Goal: Task Accomplishment & Management: Complete application form

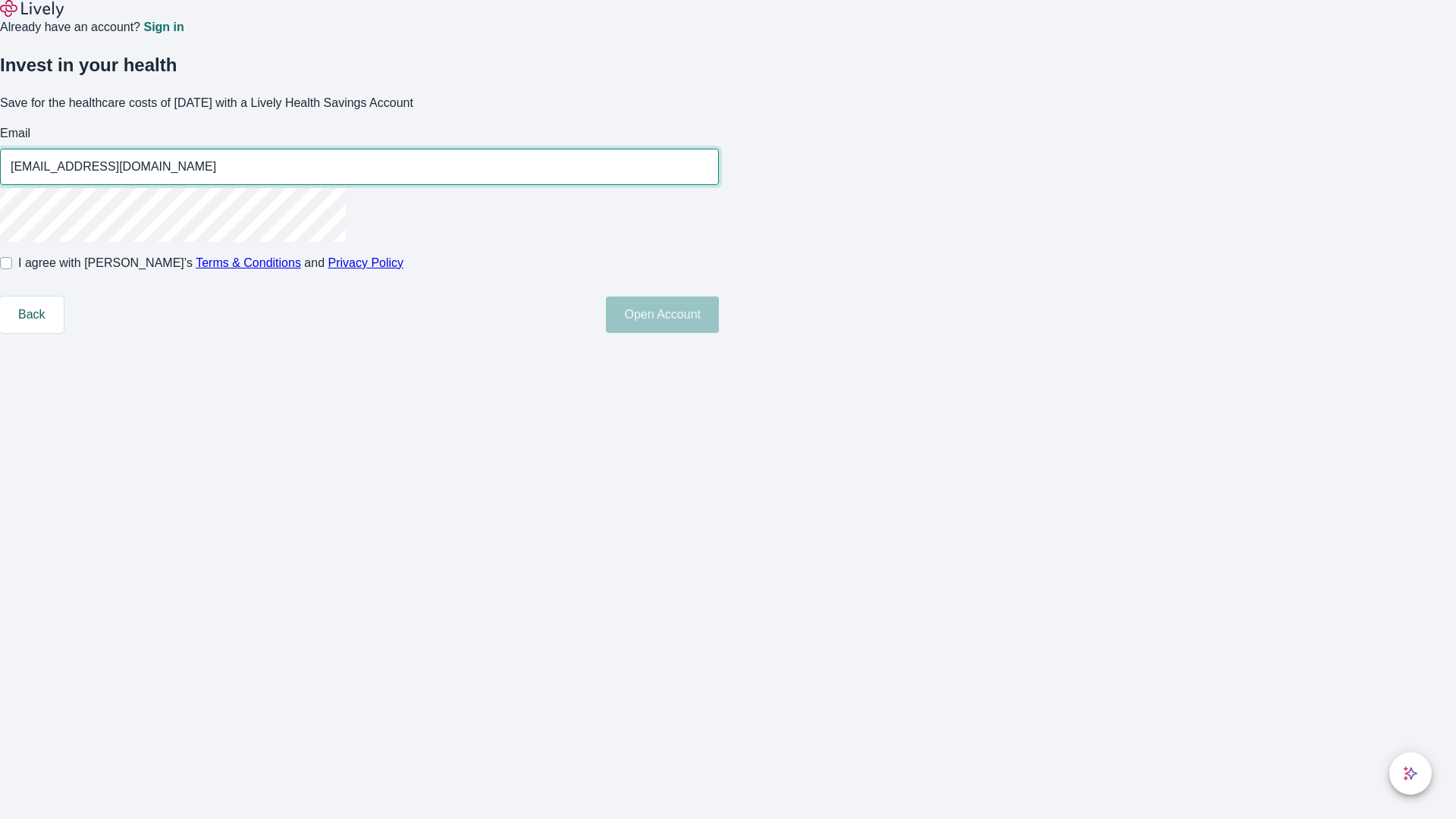
type input "[EMAIL_ADDRESS][DOMAIN_NAME]"
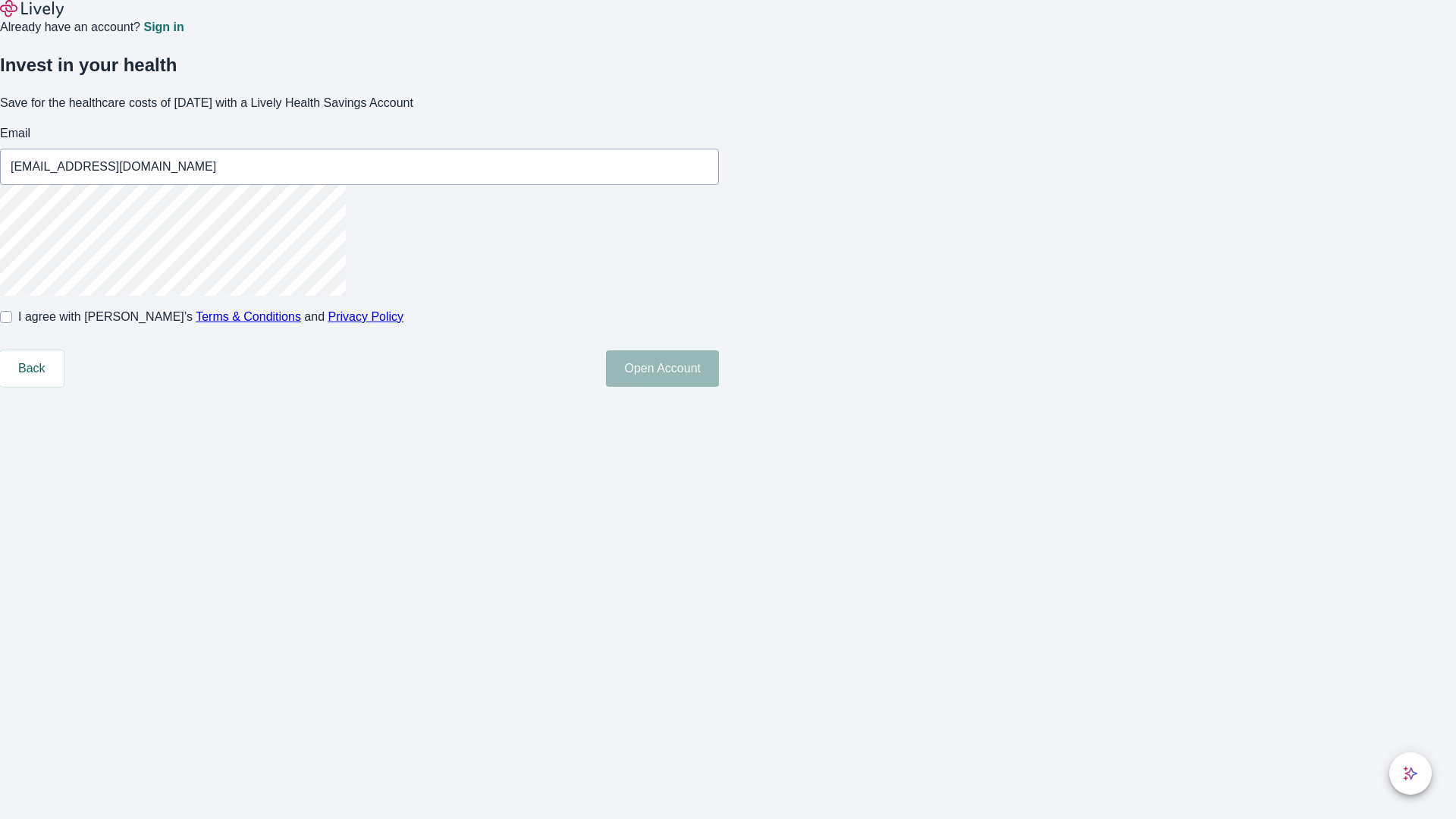
click at [12, 323] on input "I agree with Lively’s Terms & Conditions and Privacy Policy" at bounding box center [6, 317] width 12 height 12
checkbox input "true"
click at [719, 387] on button "Open Account" at bounding box center [662, 367] width 113 height 36
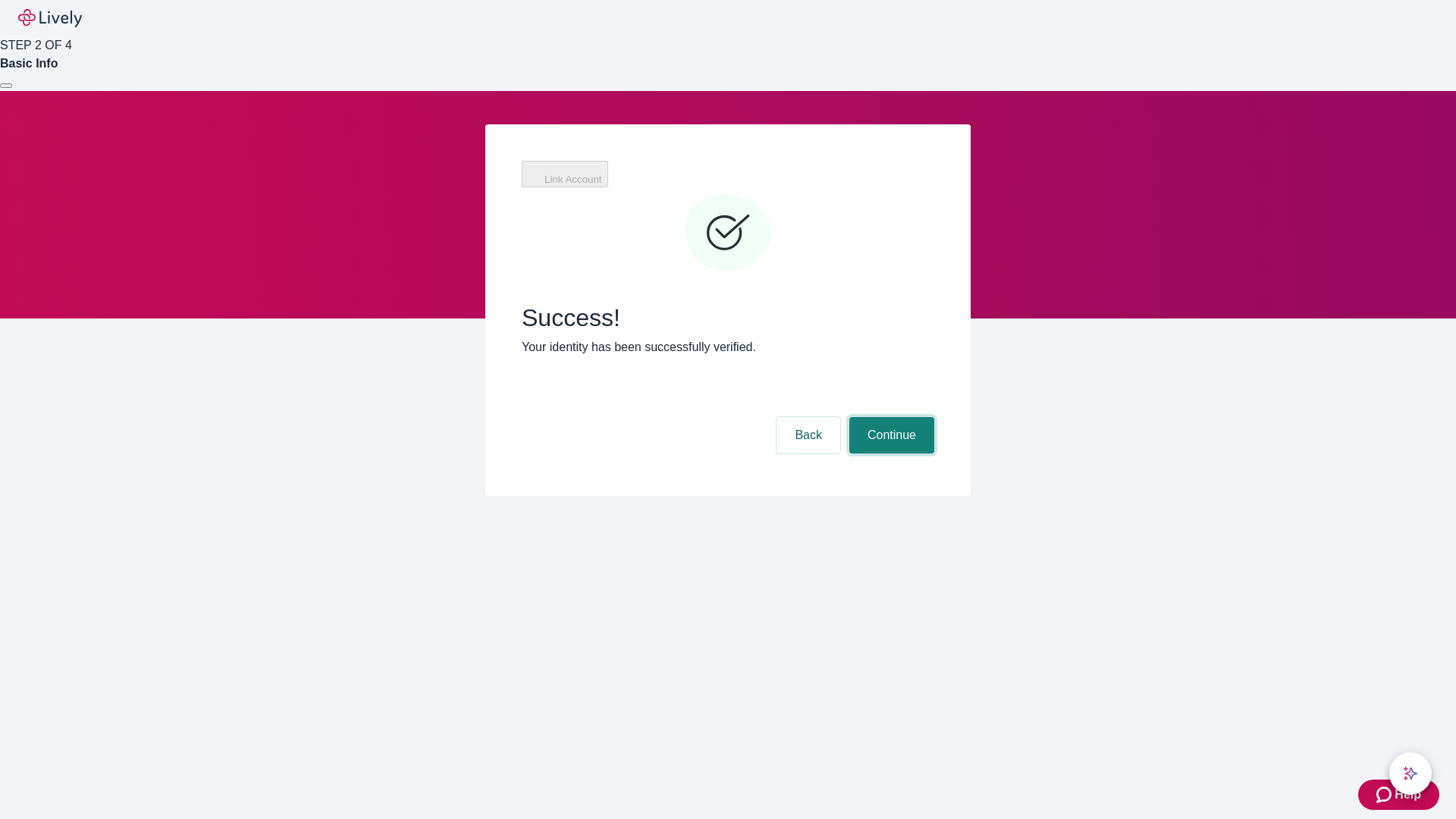
click at [889, 417] on button "Continue" at bounding box center [891, 434] width 85 height 36
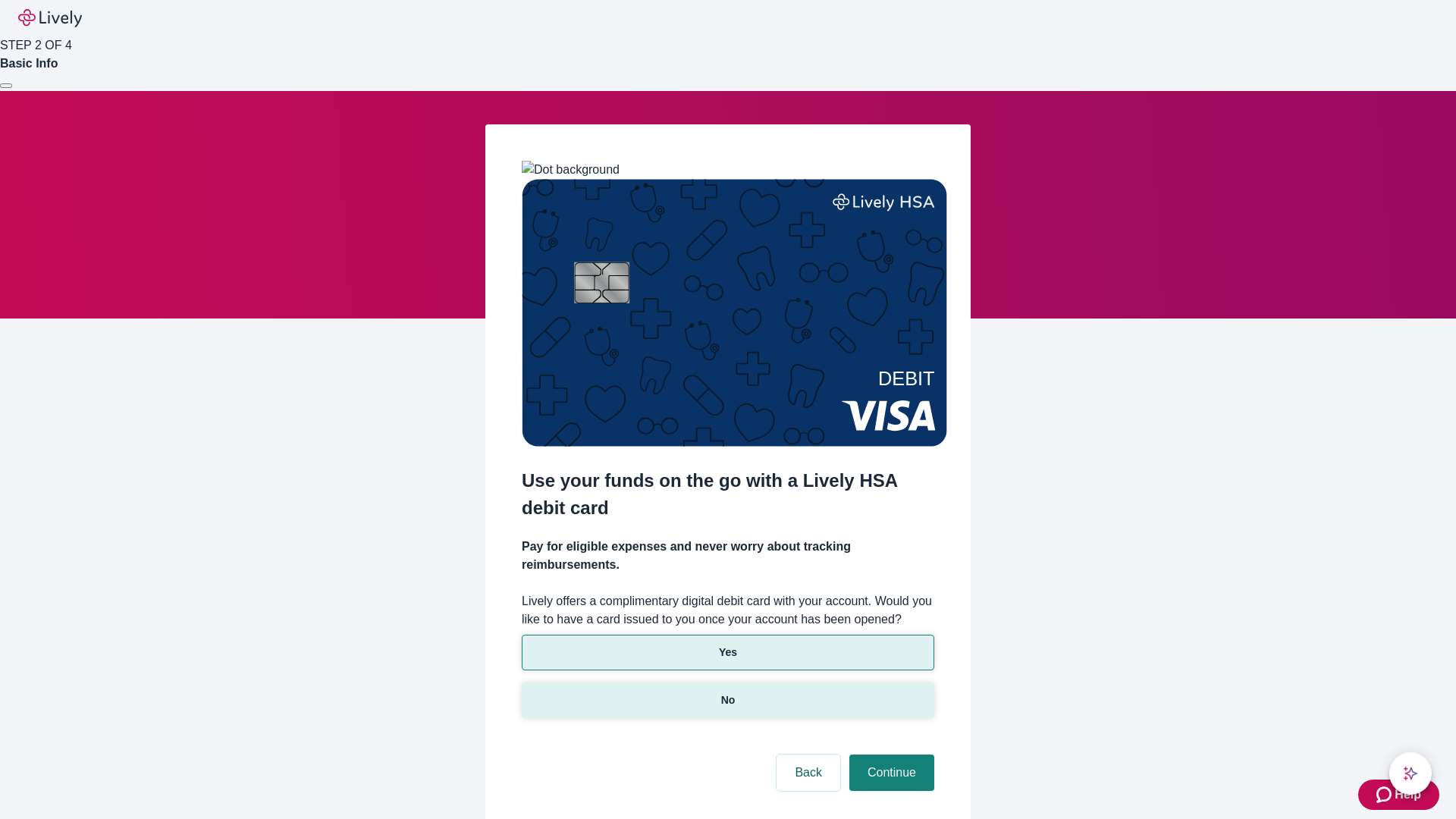
click at [727, 692] on p "No" at bounding box center [728, 700] width 15 height 16
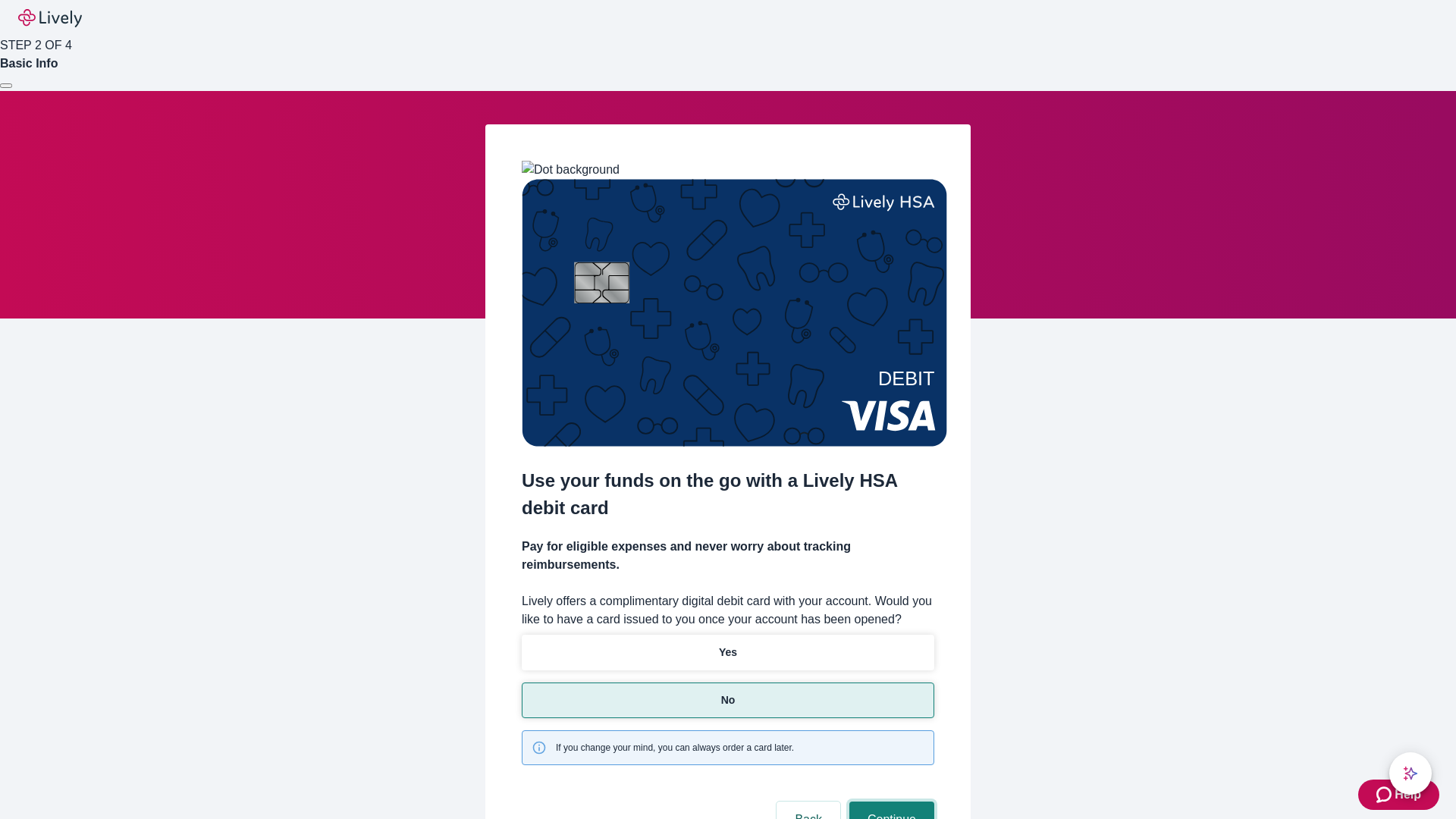
click at [889, 802] on button "Continue" at bounding box center [891, 819] width 85 height 36
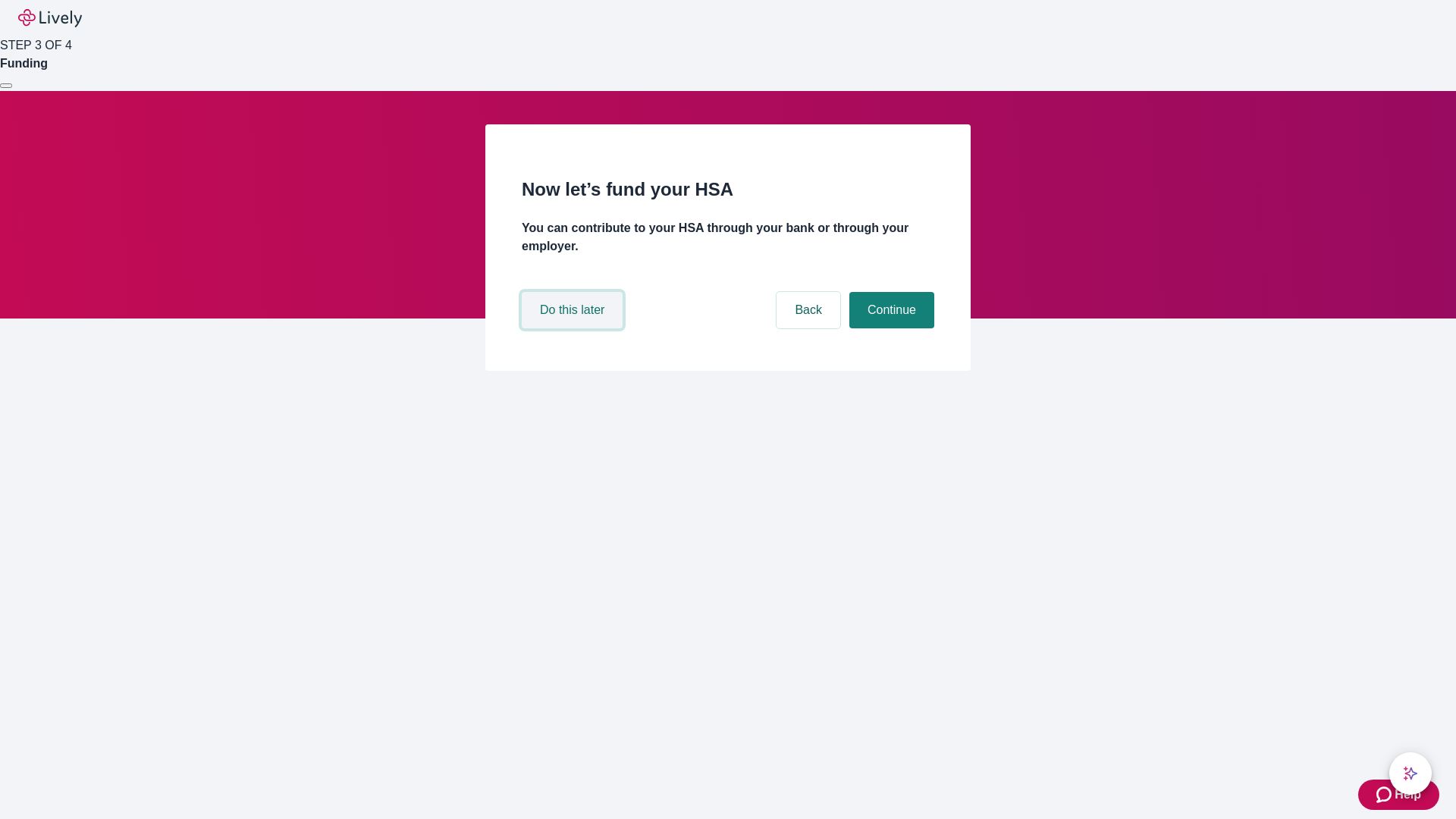
click at [574, 328] on button "Do this later" at bounding box center [572, 309] width 101 height 36
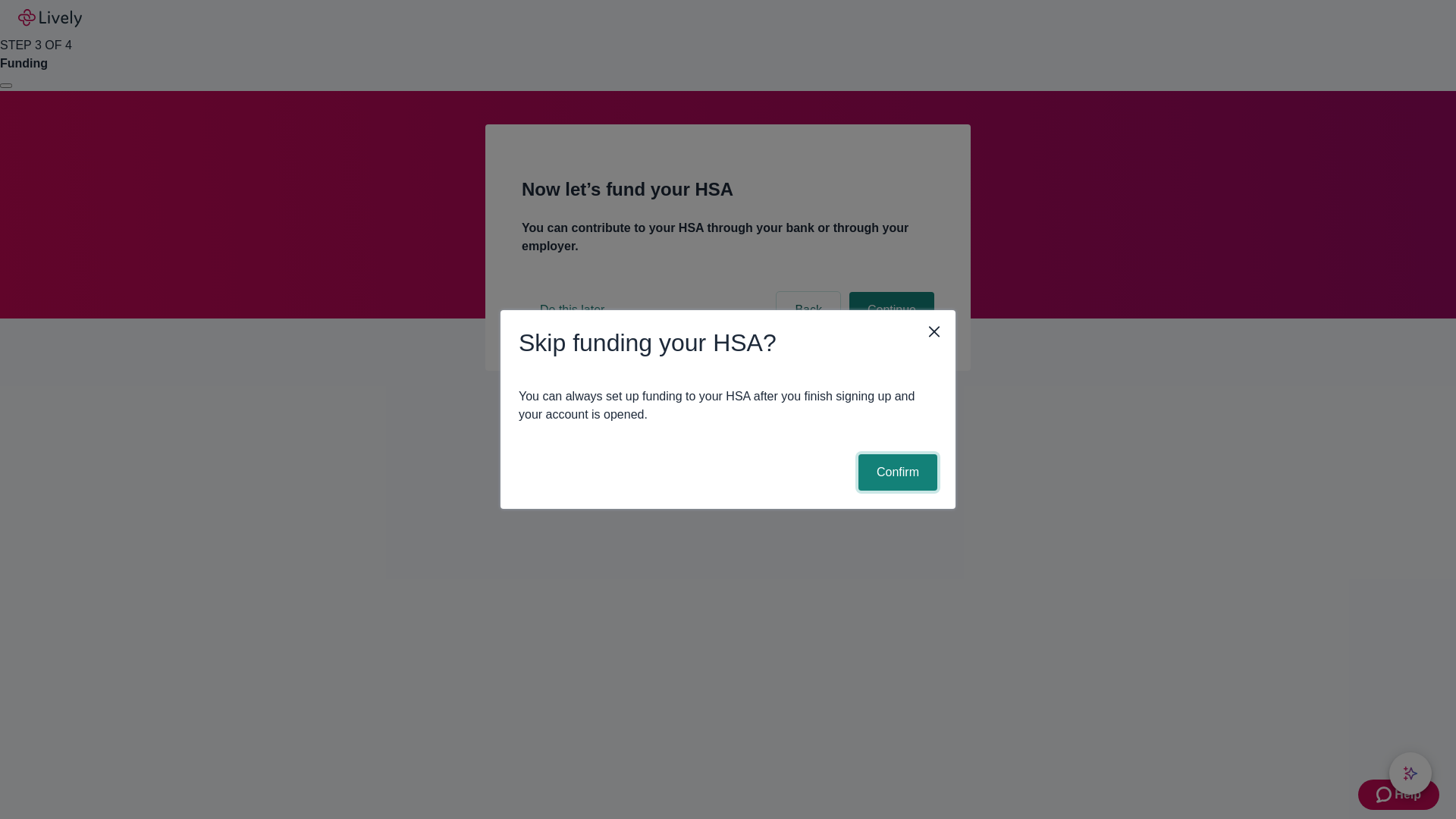
click at [895, 472] on button "Confirm" at bounding box center [897, 471] width 79 height 36
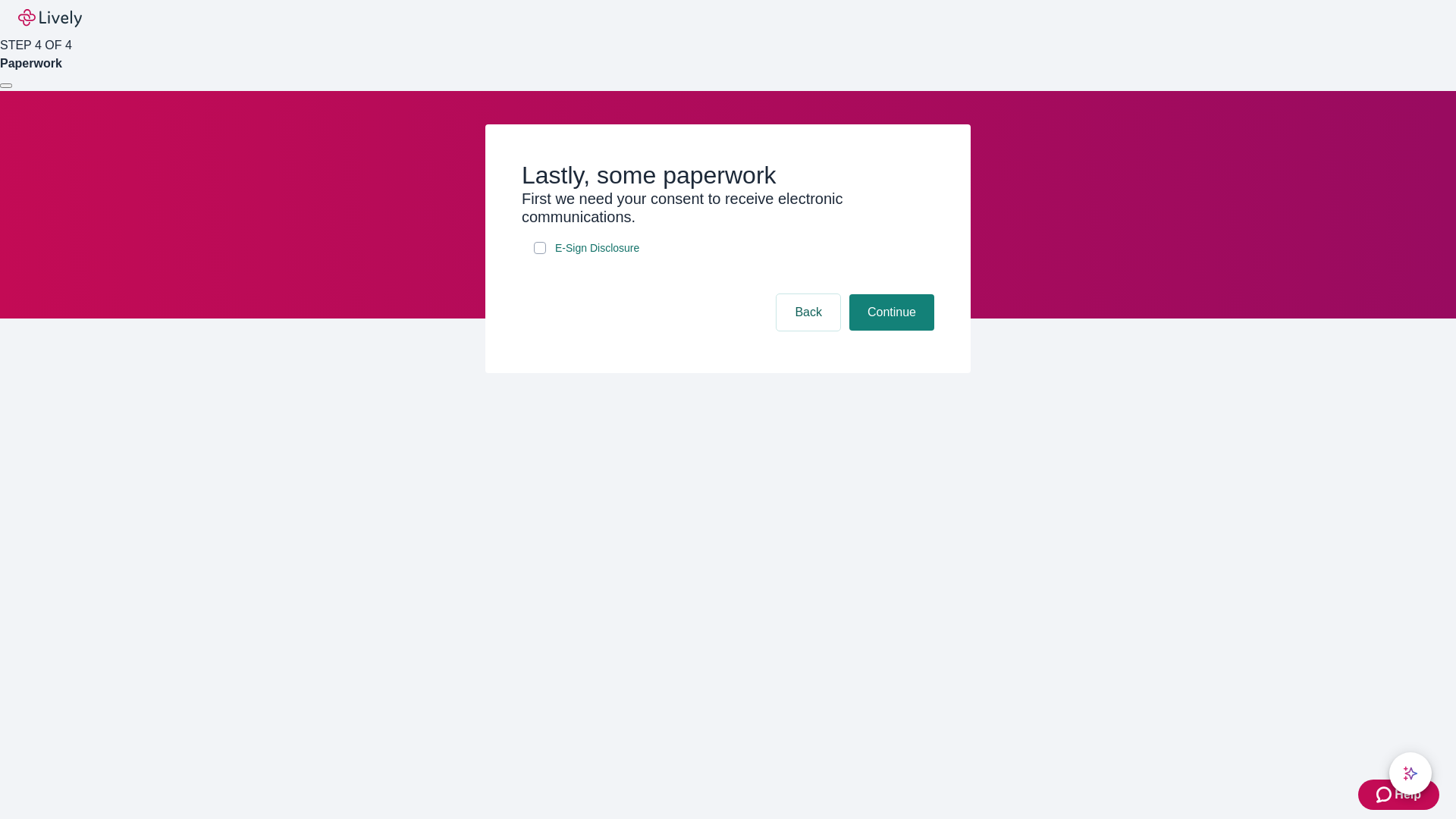
click at [539, 254] on input "E-Sign Disclosure" at bounding box center [539, 248] width 12 height 12
checkbox input "true"
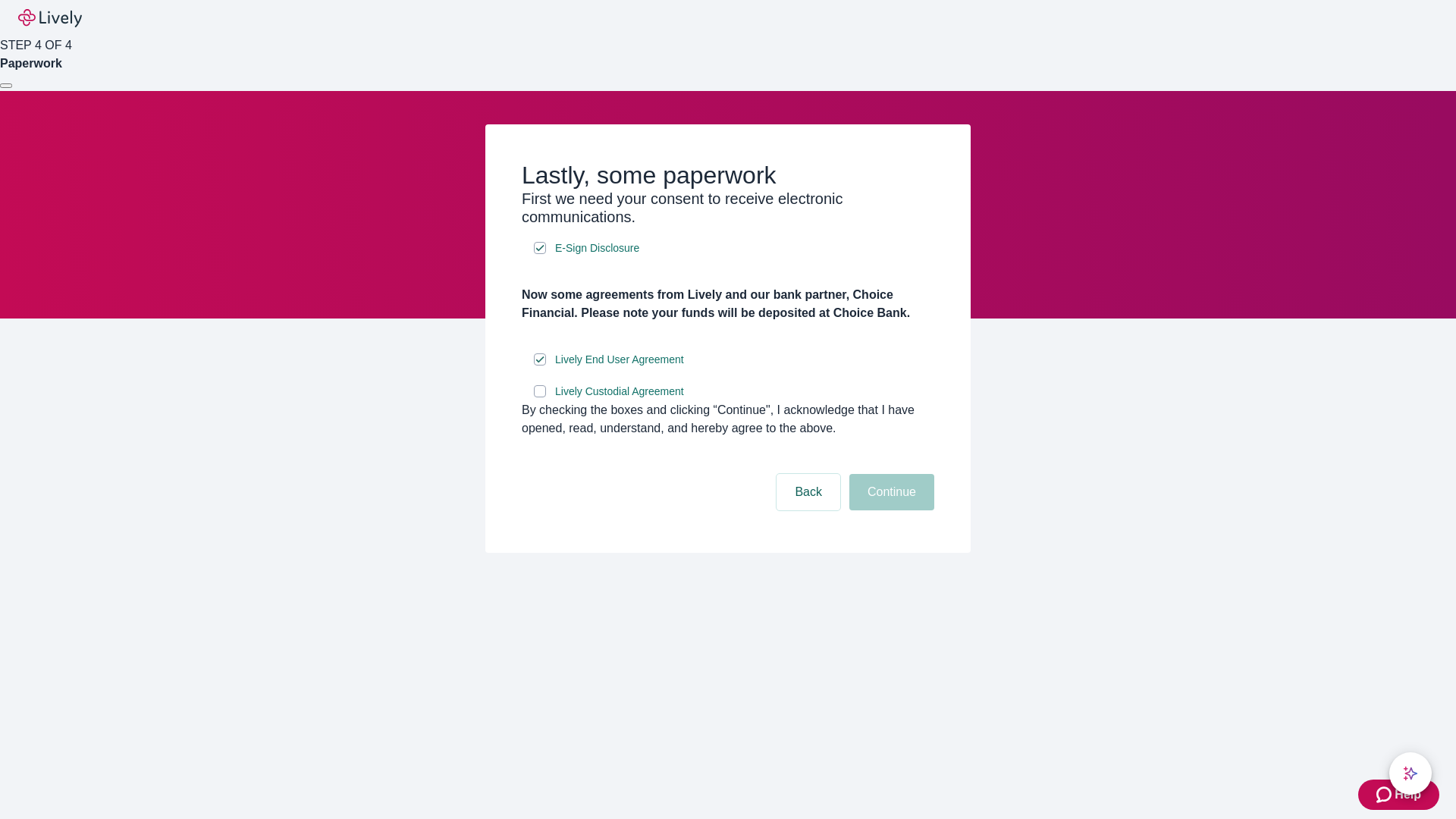
click at [539, 397] on input "Lively Custodial Agreement" at bounding box center [539, 391] width 12 height 12
checkbox input "true"
click at [889, 510] on button "Continue" at bounding box center [891, 492] width 85 height 36
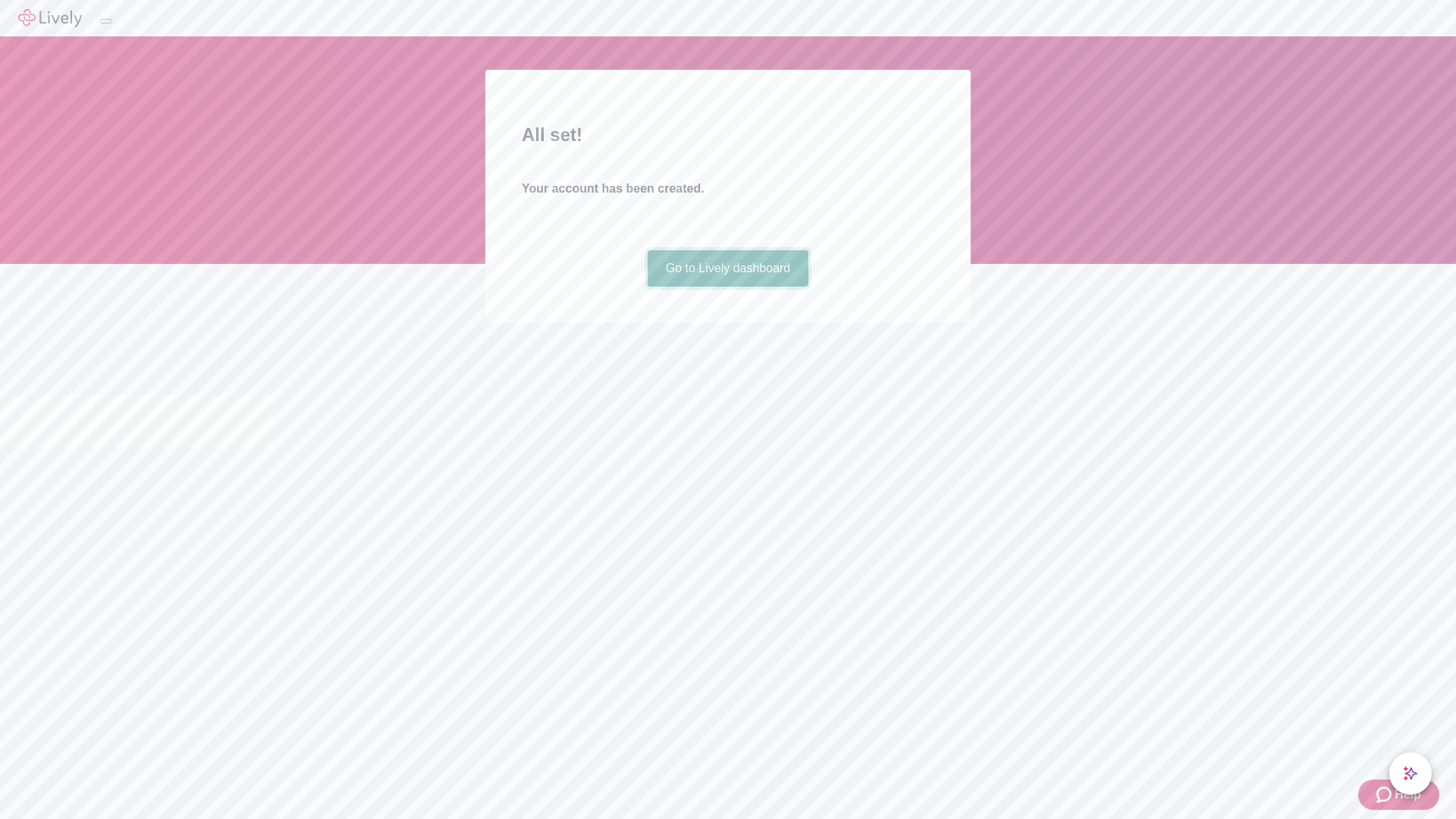
click at [727, 287] on link "Go to Lively dashboard" at bounding box center [728, 267] width 161 height 36
